Goal: Use online tool/utility: Utilize a website feature to perform a specific function

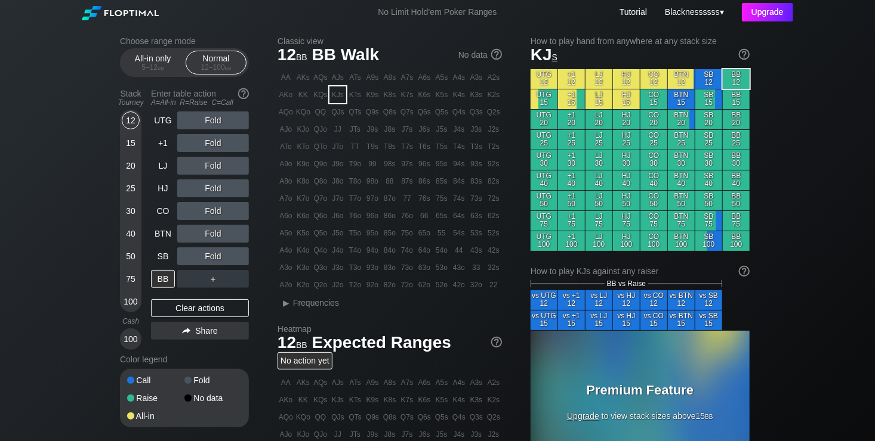
click at [764, 18] on div "Upgrade" at bounding box center [766, 12] width 51 height 18
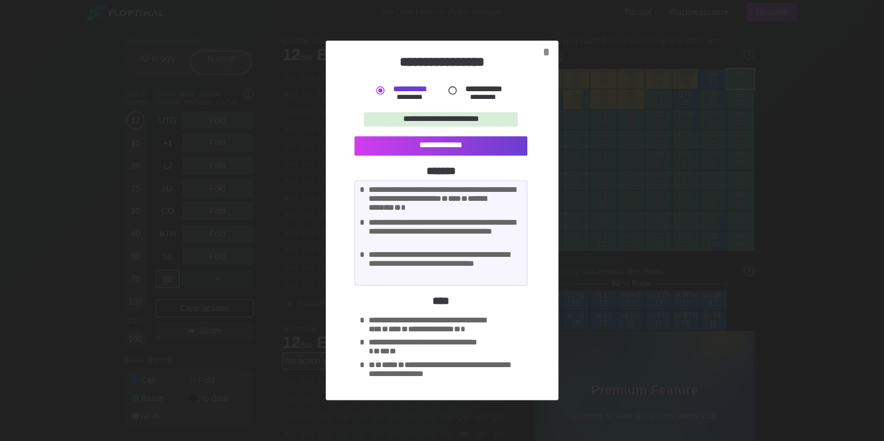
click at [467, 94] on div "*********" at bounding box center [483, 98] width 49 height 8
click at [545, 52] on div "*" at bounding box center [545, 52] width 16 height 14
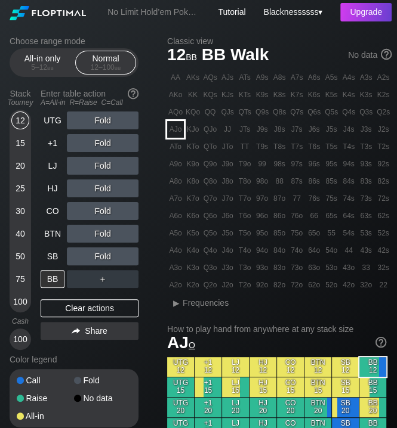
click at [175, 133] on div "AJo" at bounding box center [175, 129] width 17 height 17
click at [20, 194] on div "25" at bounding box center [20, 189] width 18 height 18
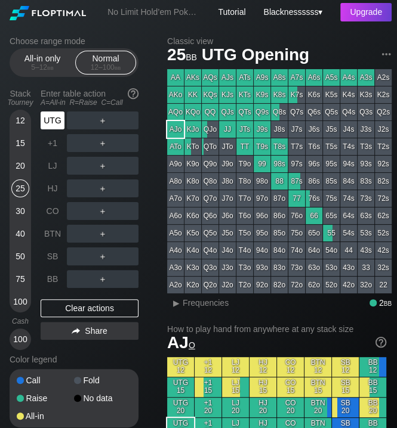
click at [46, 127] on div "UTG" at bounding box center [53, 121] width 24 height 18
click at [48, 139] on div "+1" at bounding box center [53, 143] width 24 height 18
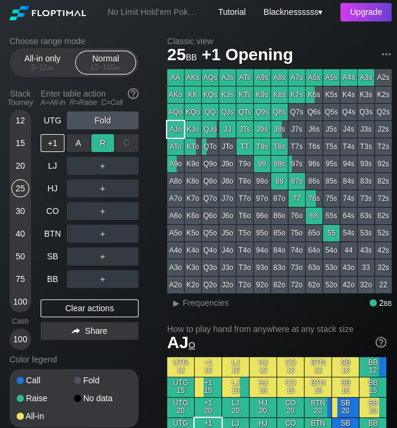
click at [103, 147] on div "R ✕" at bounding box center [102, 143] width 23 height 18
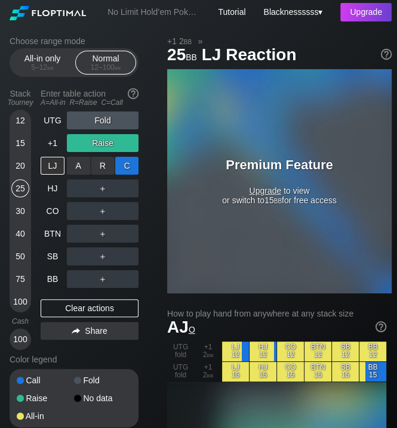
click at [120, 168] on div "C ✕" at bounding box center [126, 166] width 23 height 18
click at [132, 163] on div "C ✕" at bounding box center [126, 166] width 23 height 18
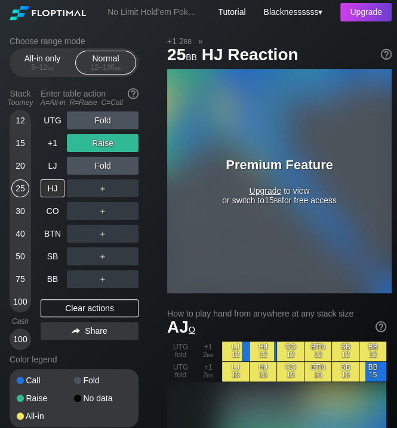
click at [87, 162] on div "Fold" at bounding box center [103, 166] width 72 height 18
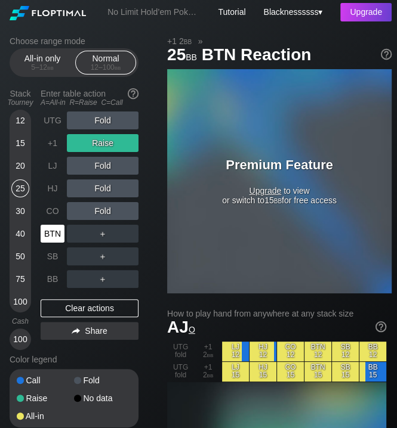
click at [56, 232] on div "BTN" at bounding box center [53, 234] width 24 height 18
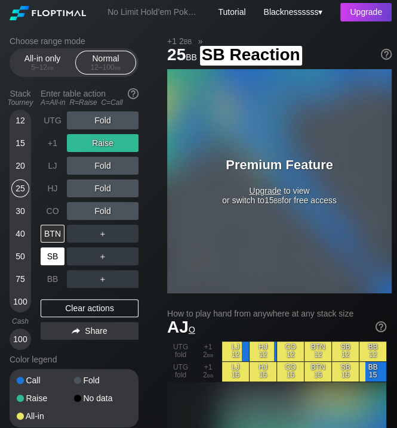
click at [58, 260] on div "SB" at bounding box center [53, 257] width 24 height 18
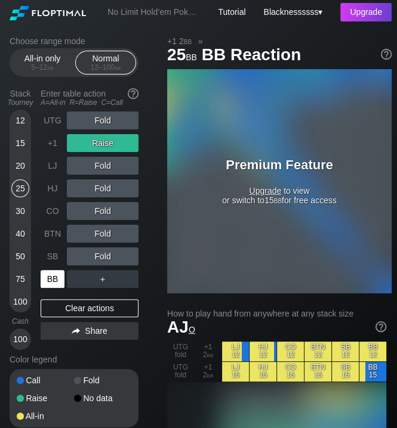
click at [57, 282] on div "BB" at bounding box center [53, 279] width 24 height 18
click at [125, 277] on div "C ✕" at bounding box center [126, 279] width 23 height 18
click at [127, 282] on div "C ✕" at bounding box center [126, 279] width 23 height 18
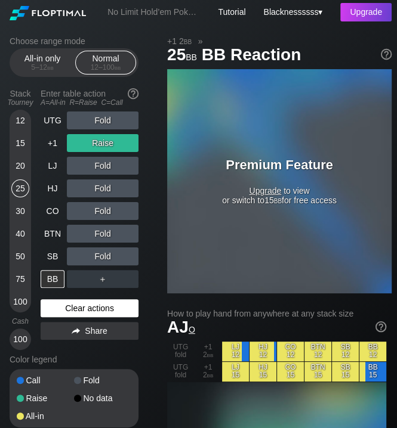
click at [98, 304] on div "Clear actions" at bounding box center [90, 308] width 98 height 18
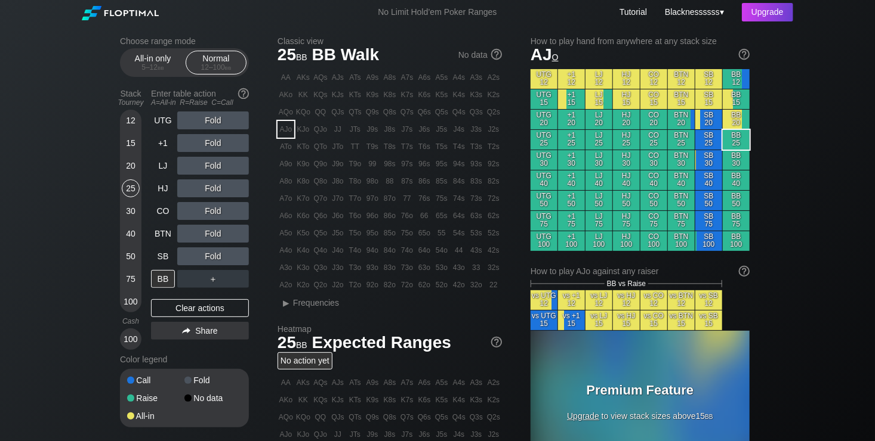
click at [140, 119] on div "12 15 20 25 30 40 50 75 100" at bounding box center [130, 211] width 21 height 203
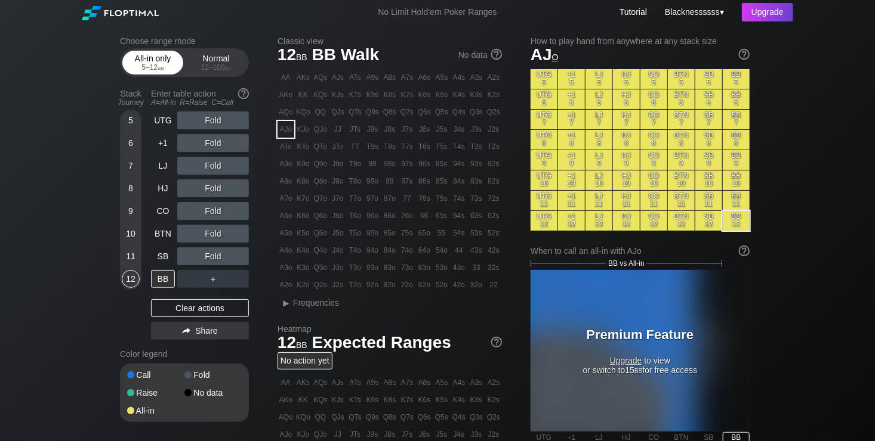
click at [175, 60] on div "All-in only 5 – 12 bb" at bounding box center [152, 62] width 55 height 23
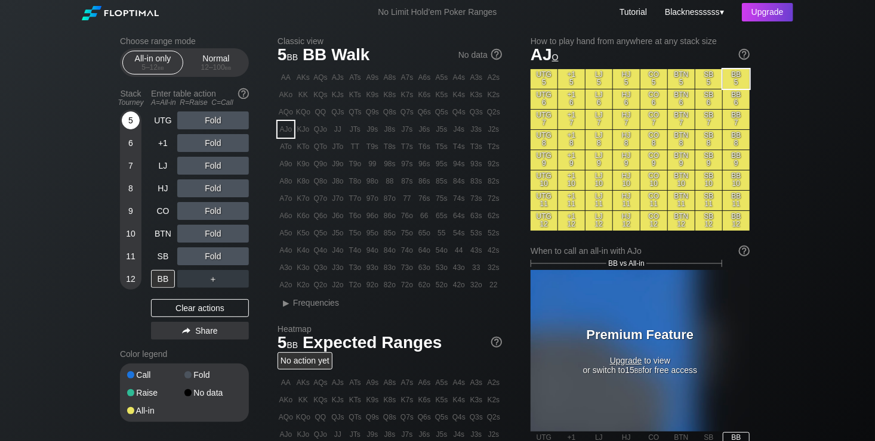
click at [131, 126] on div "5" at bounding box center [131, 121] width 18 height 18
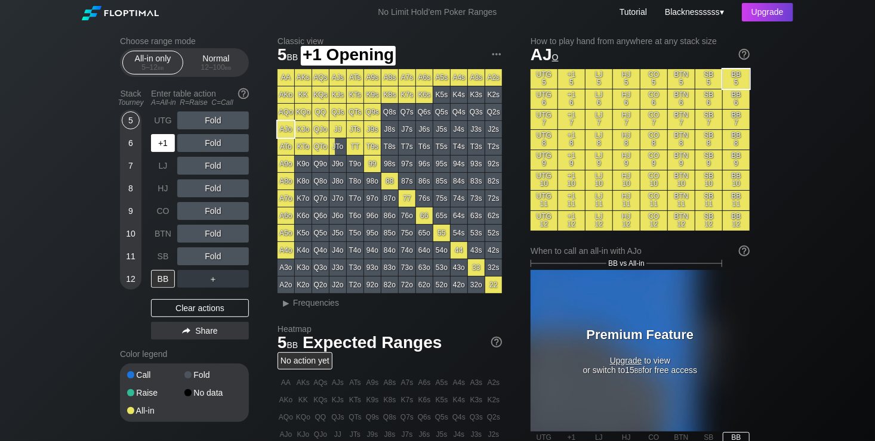
click at [166, 148] on div "+1" at bounding box center [163, 143] width 24 height 18
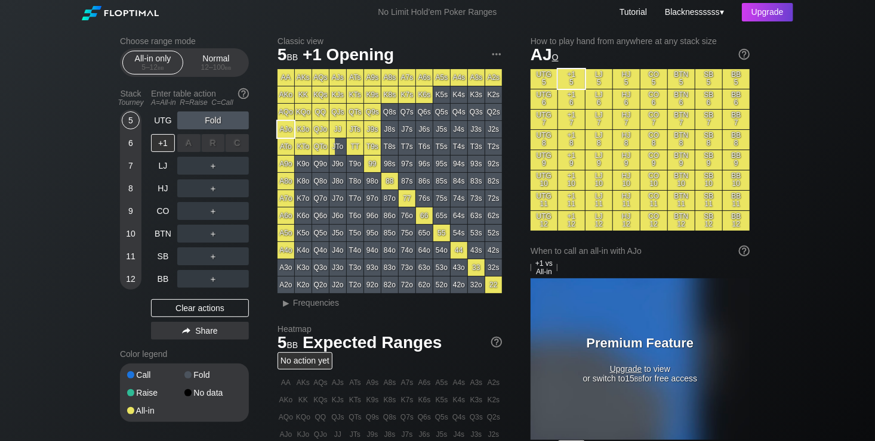
click at [205, 143] on div "R ✕" at bounding box center [213, 143] width 23 height 18
click at [295, 132] on div "KJo" at bounding box center [303, 129] width 17 height 17
